Goal: Task Accomplishment & Management: Manage account settings

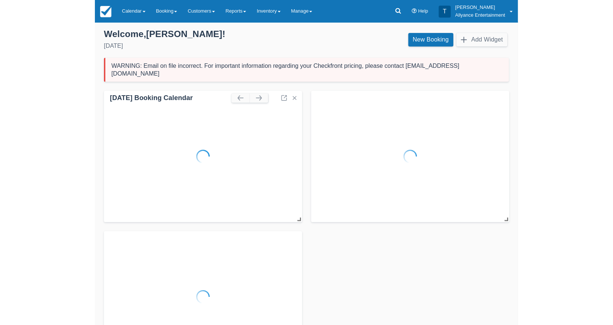
scroll to position [2, 0]
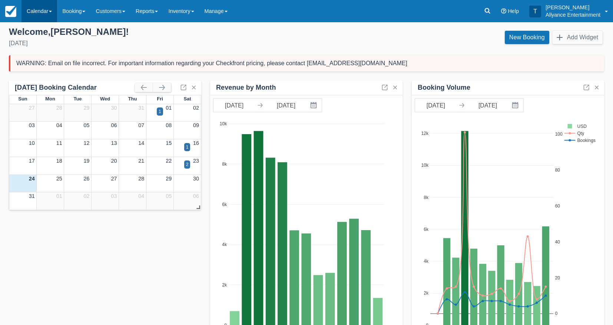
click at [39, 14] on link "Calendar" at bounding box center [39, 11] width 36 height 22
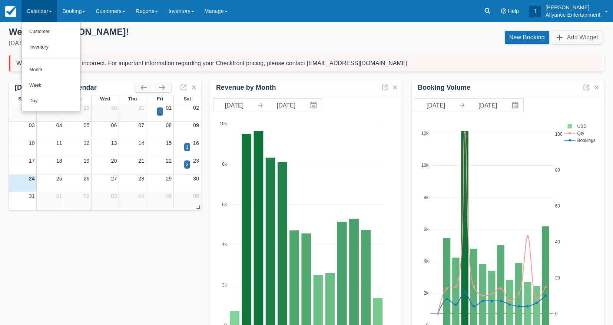
click at [46, 76] on link "Month" at bounding box center [51, 70] width 59 height 16
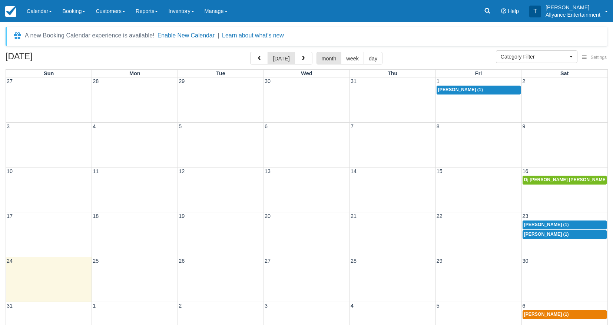
select select
click at [546, 234] on span "Carmen Cervantes (1)" at bounding box center [546, 234] width 45 height 5
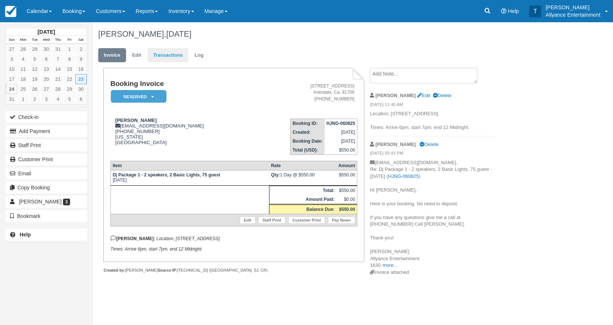
click at [166, 52] on link "Transactions" at bounding box center [168, 55] width 41 height 14
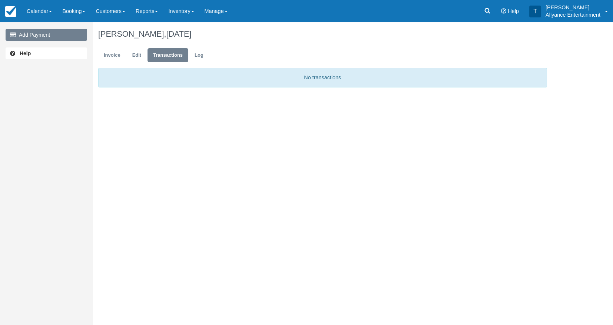
click at [79, 34] on link "Add Payment" at bounding box center [47, 35] width 82 height 12
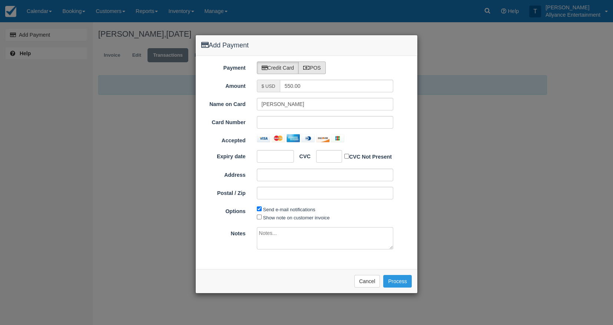
drag, startPoint x: 314, startPoint y: 63, endPoint x: 319, endPoint y: 65, distance: 5.5
click at [314, 63] on label "POS" at bounding box center [311, 68] width 27 height 13
radio input "true"
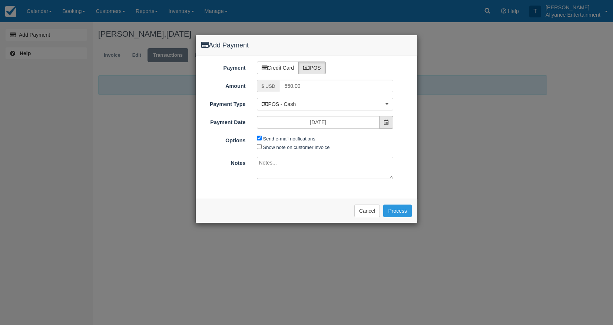
click at [387, 126] on span at bounding box center [386, 122] width 14 height 13
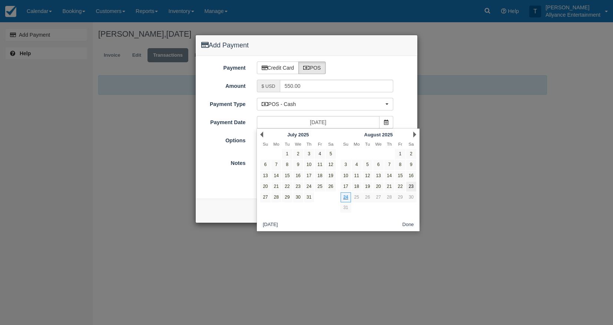
click at [413, 184] on link "23" at bounding box center [411, 187] width 10 height 10
type input "08/23/25"
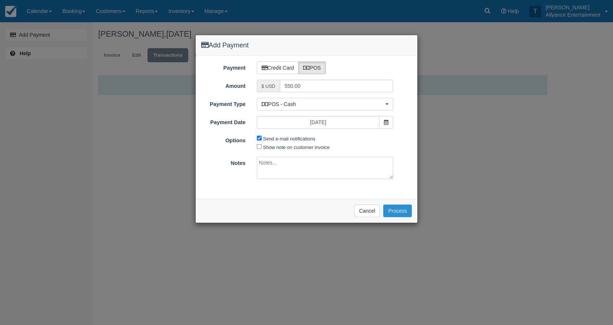
click at [393, 206] on button "Process" at bounding box center [397, 211] width 29 height 13
